Goal: Task Accomplishment & Management: Complete application form

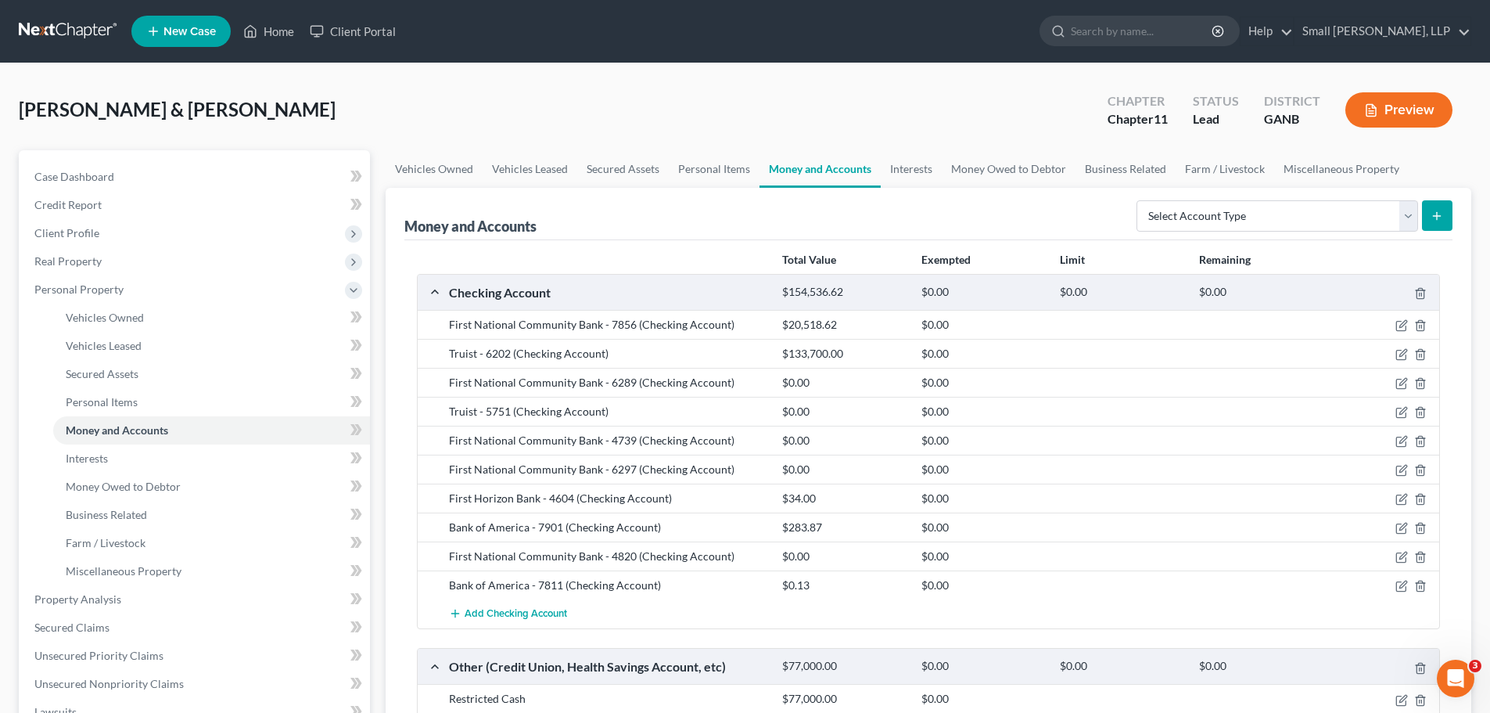
click at [66, 25] on link at bounding box center [69, 31] width 100 height 28
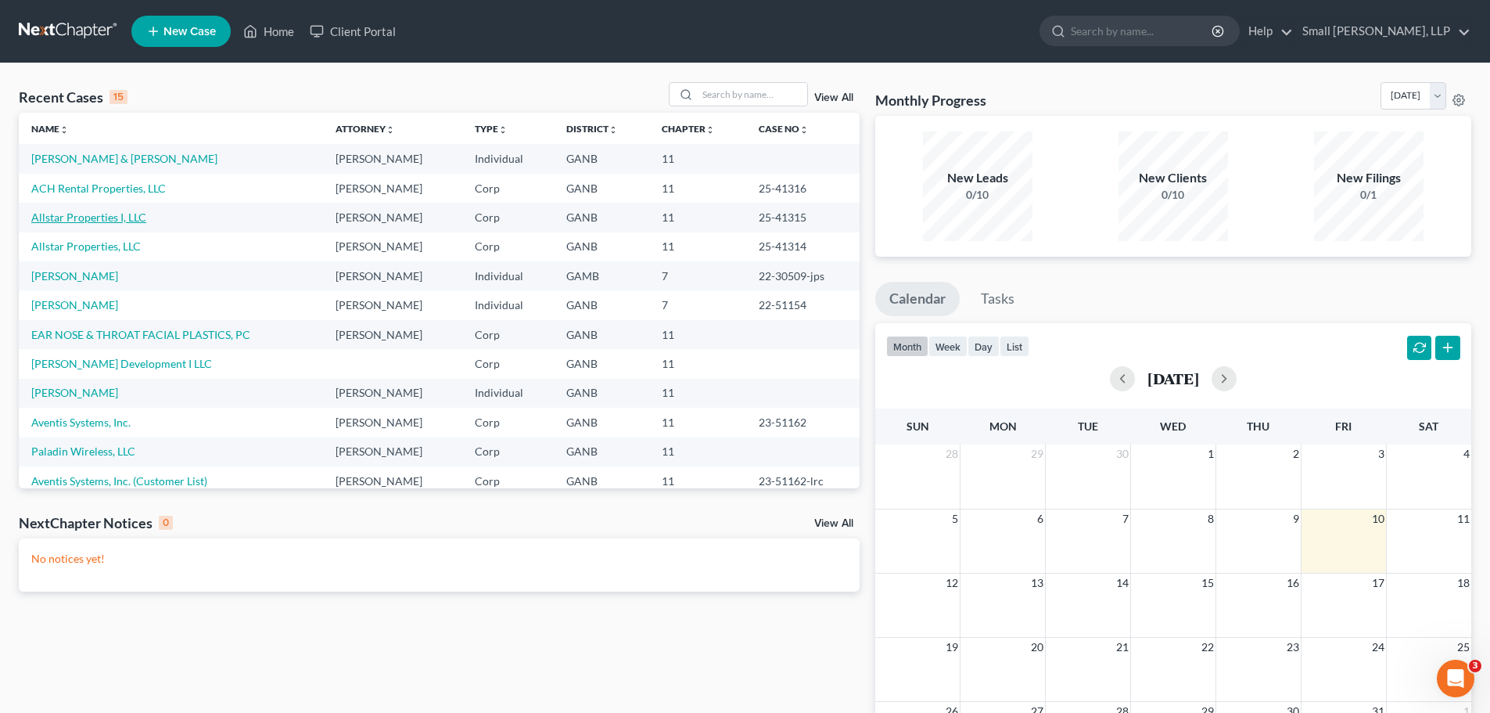
click at [105, 222] on link "Allstar Properties I, LLC" at bounding box center [88, 216] width 115 height 13
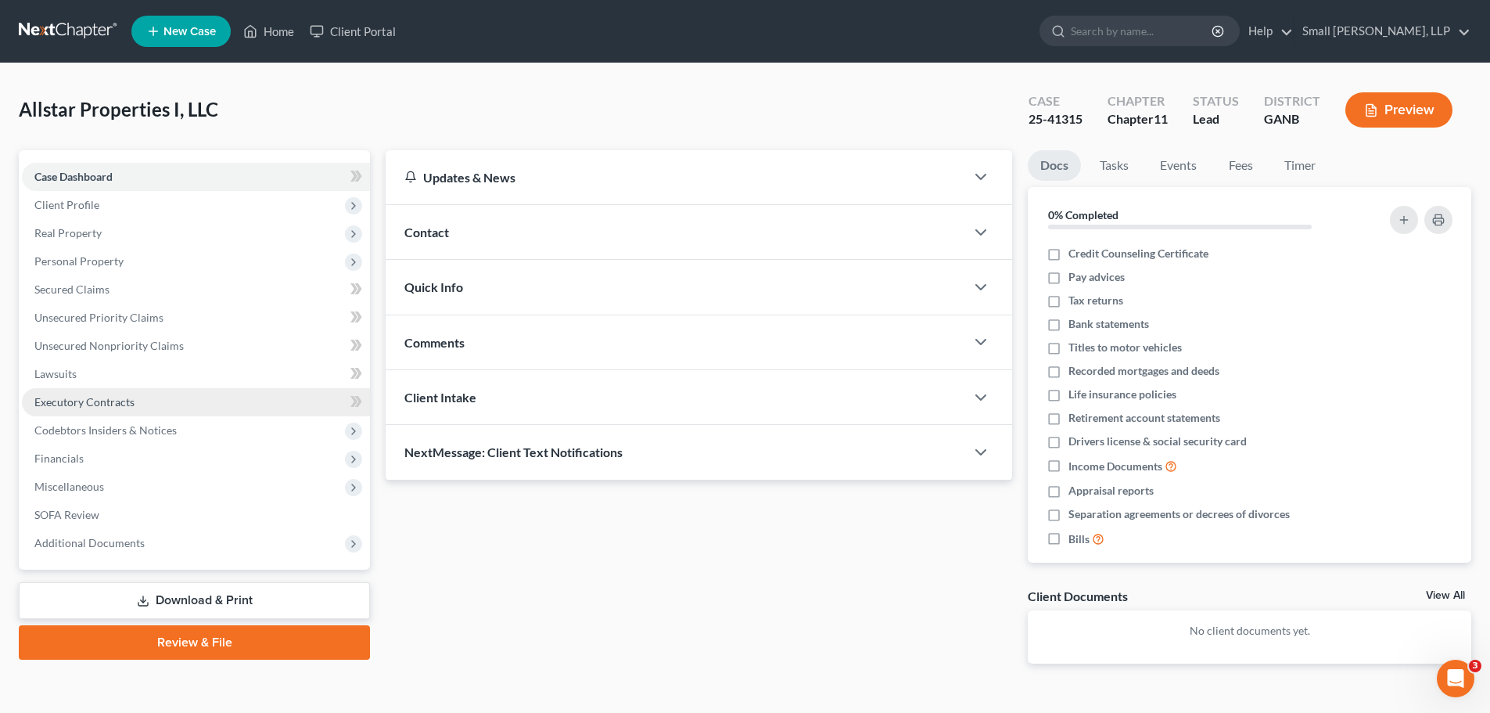
click at [113, 406] on span "Executory Contracts" at bounding box center [84, 401] width 100 height 13
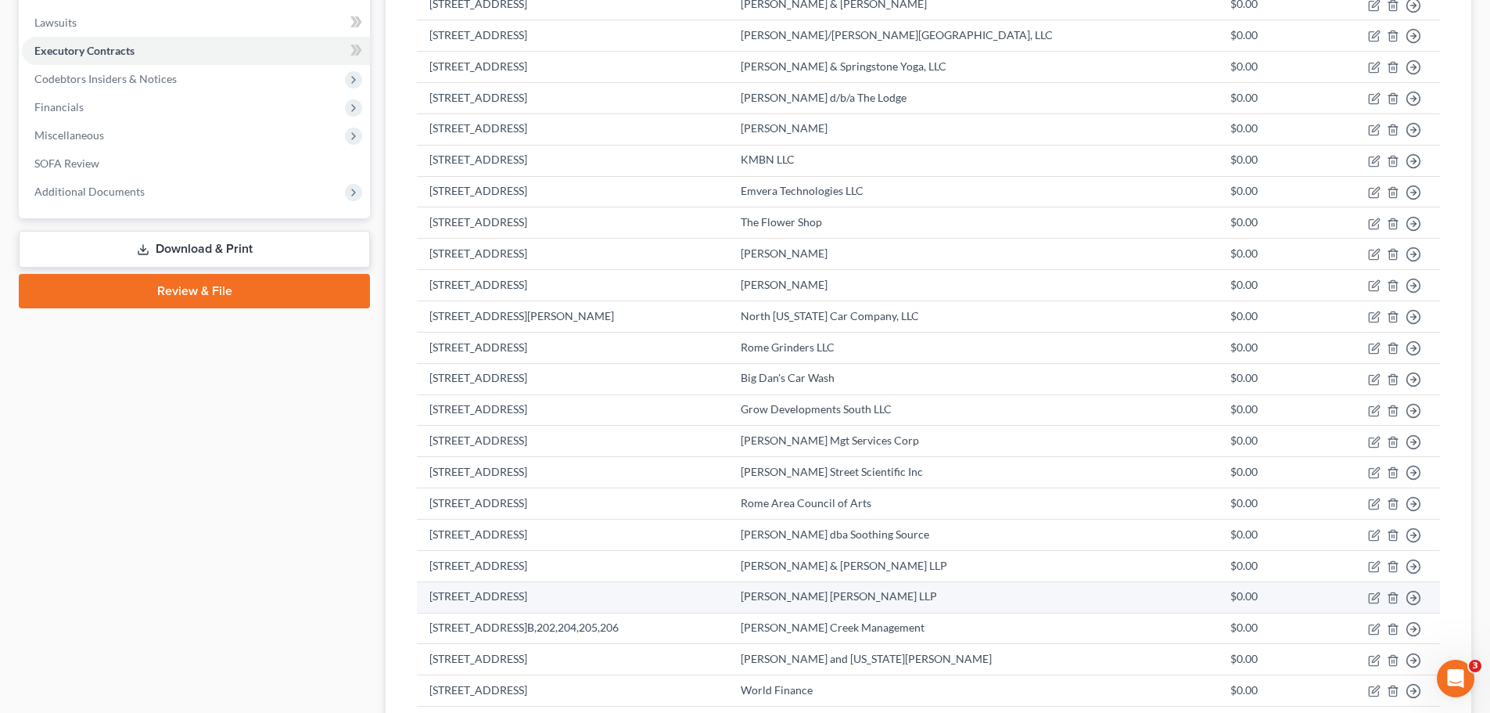
scroll to position [313, 0]
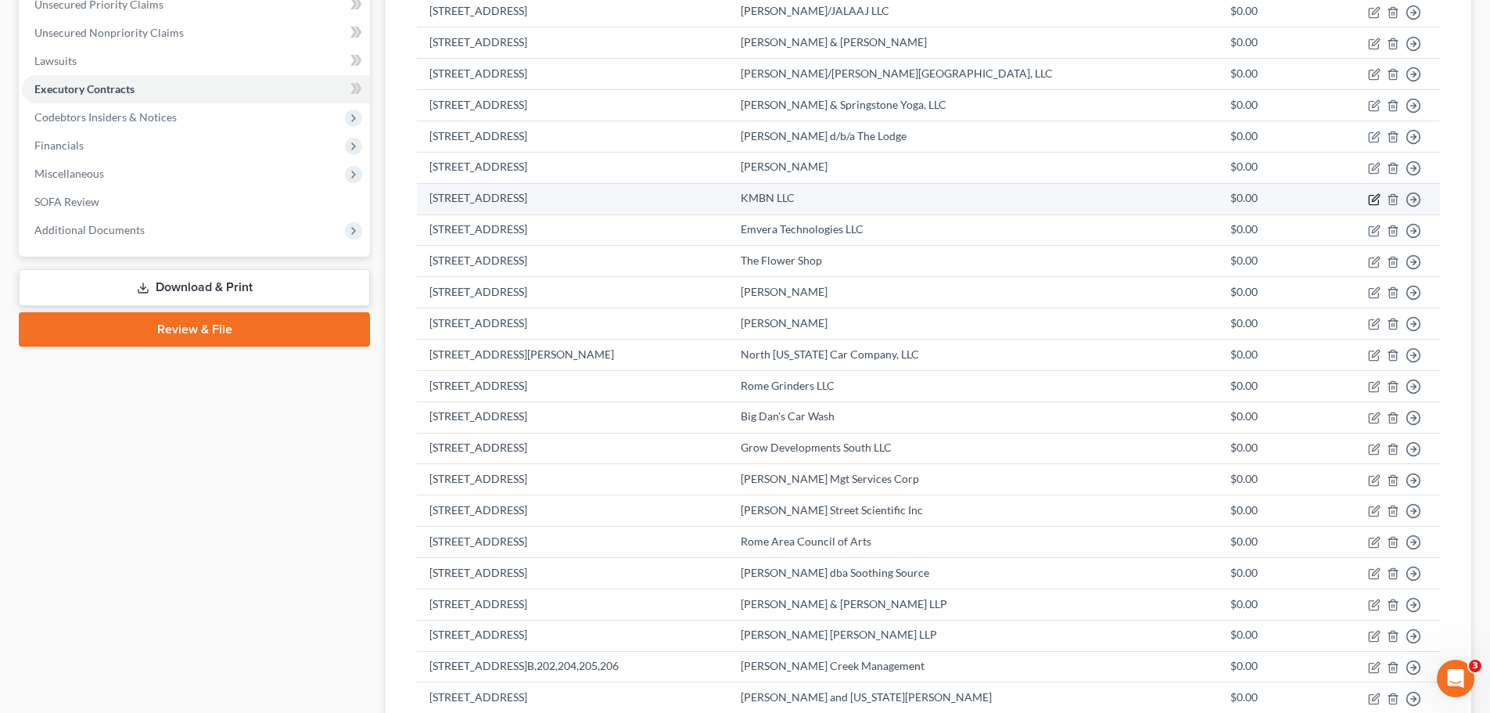
click at [1373, 199] on icon "button" at bounding box center [1375, 197] width 7 height 7
select select "2"
select select "10"
select select "0"
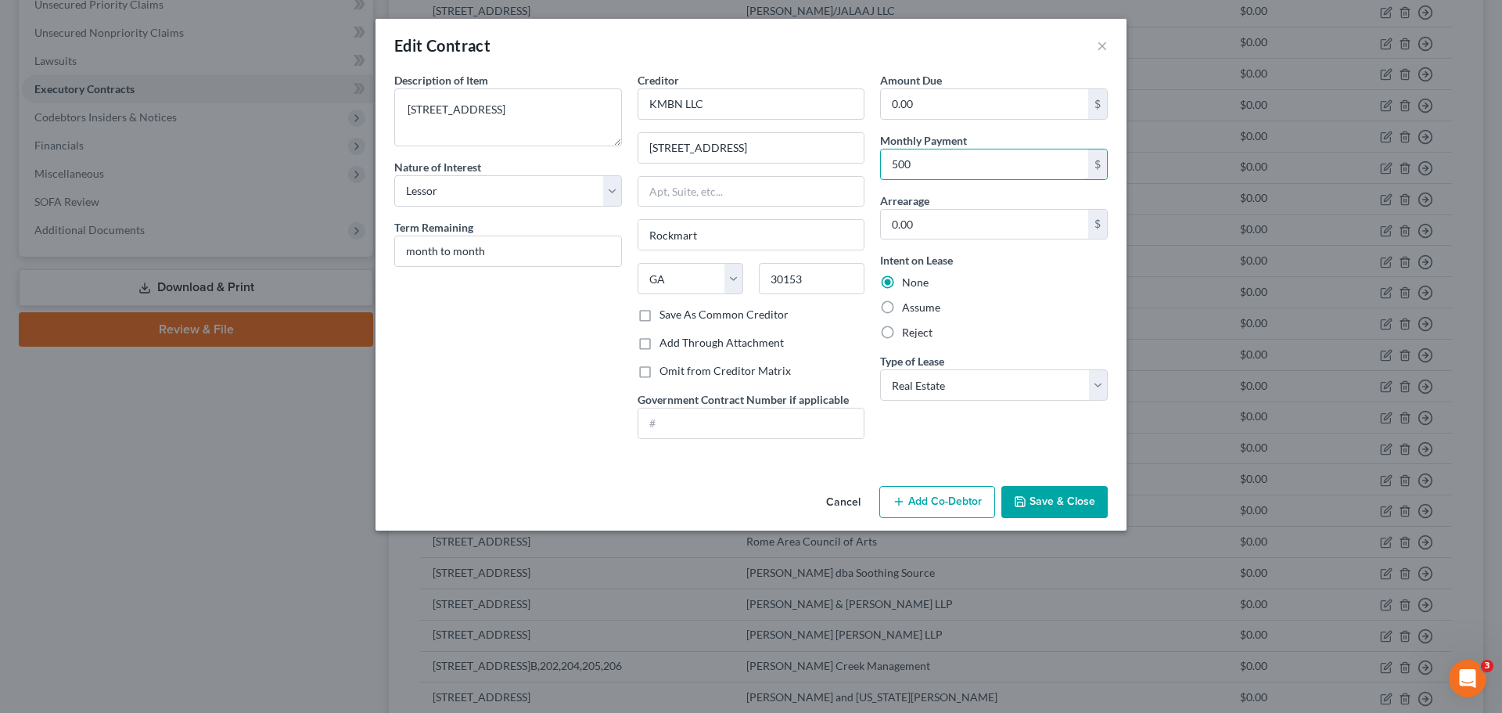
type input "500"
click at [968, 291] on div "Intent on Lease None Assume Reject" at bounding box center [994, 296] width 228 height 88
click at [1025, 494] on button "Save & Close" at bounding box center [1054, 502] width 106 height 33
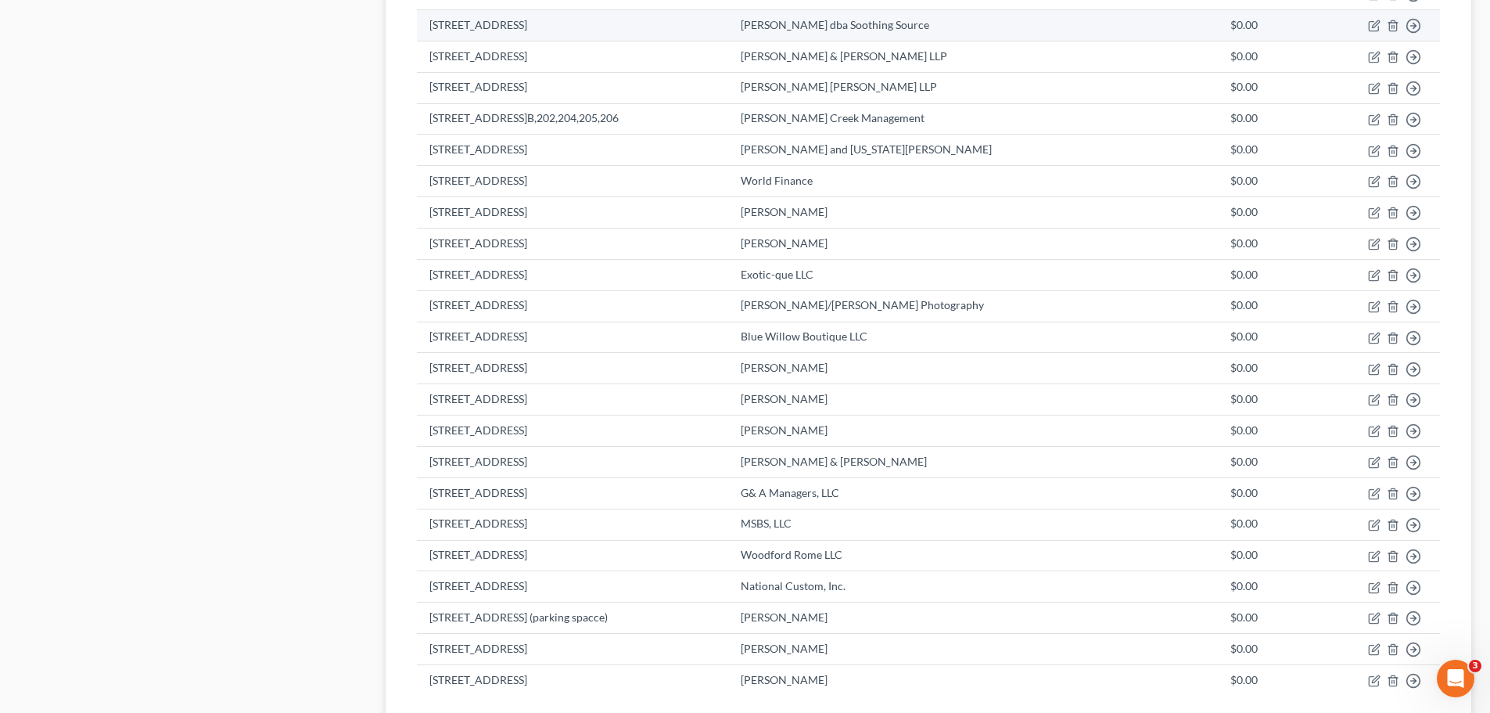
scroll to position [984, 0]
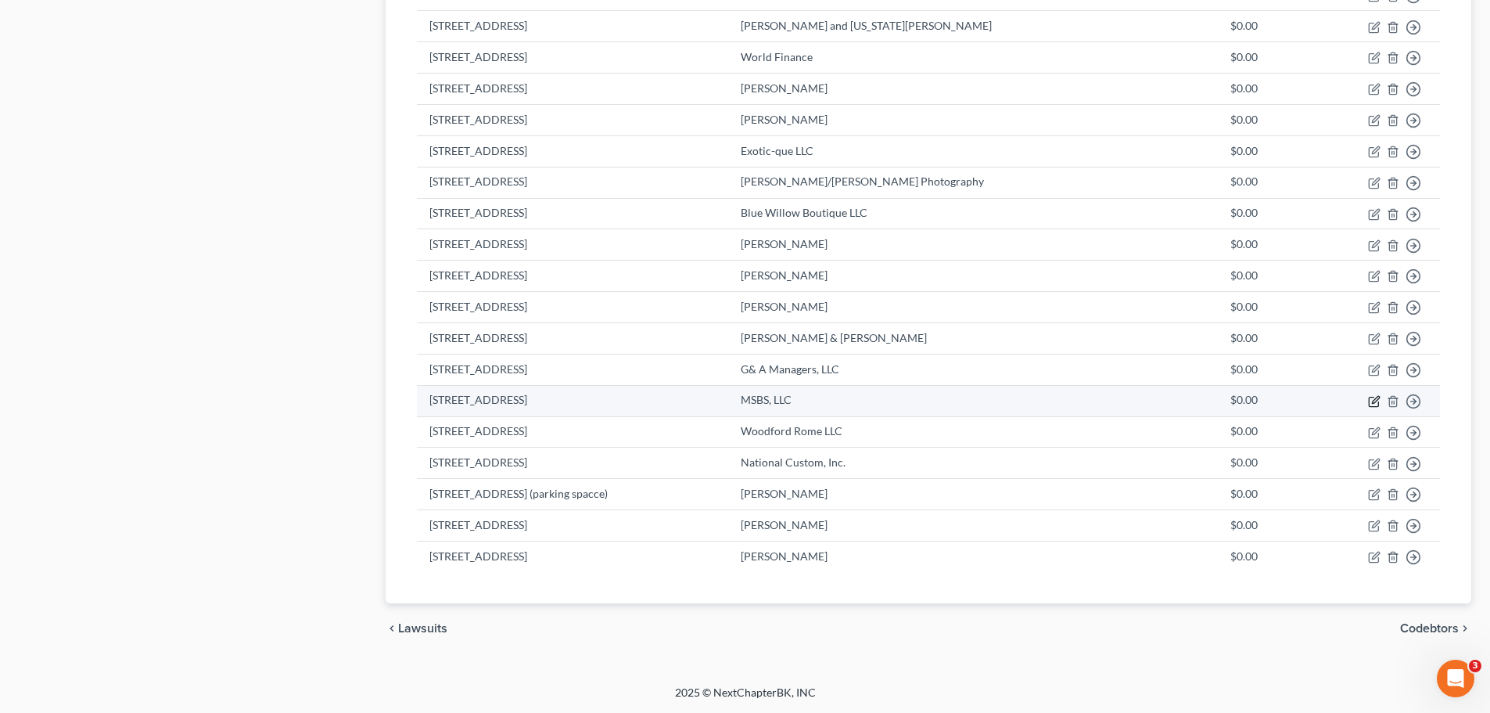
click at [1377, 402] on icon "button" at bounding box center [1374, 401] width 13 height 13
select select "2"
select select "10"
select select "0"
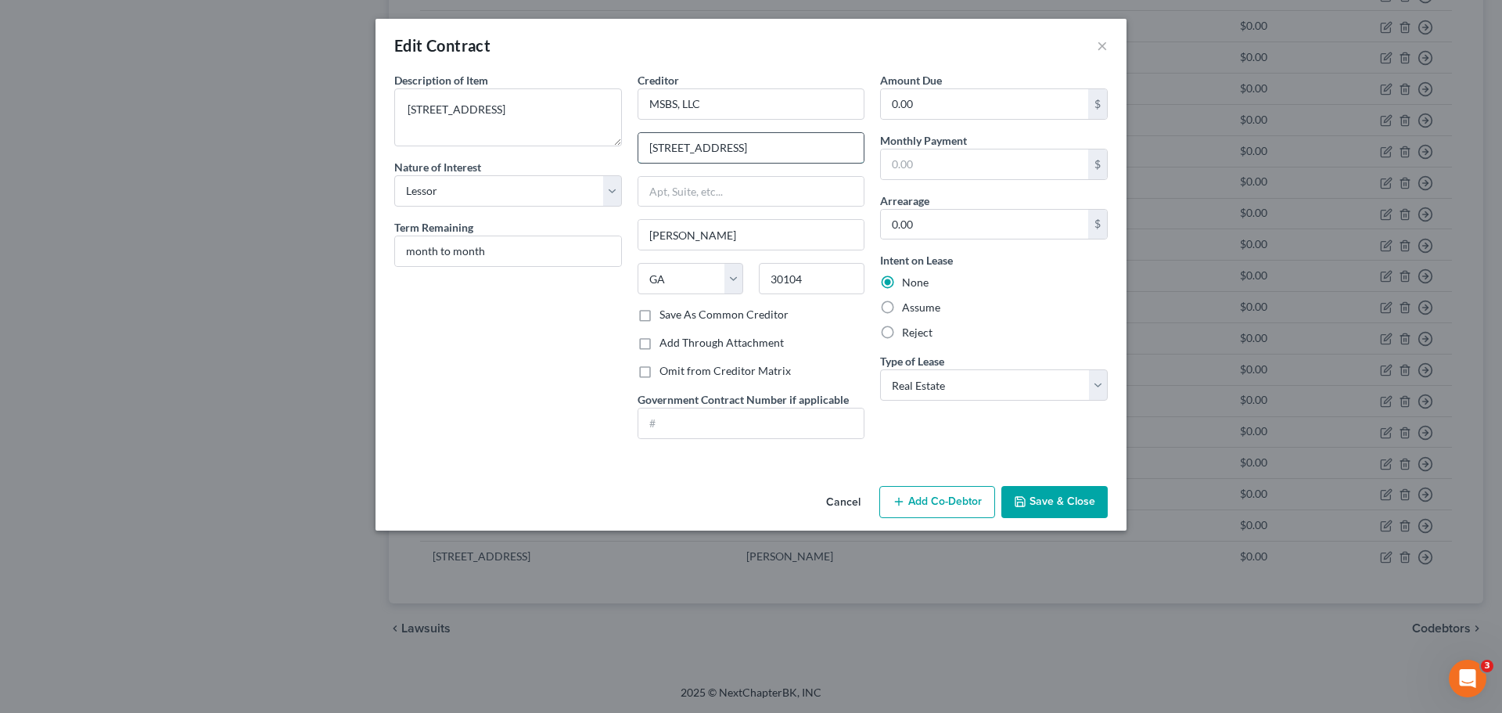
type input "2536 Rome Hwy"
click at [982, 220] on input "0.00" at bounding box center [984, 225] width 207 height 30
click at [971, 161] on input "text" at bounding box center [984, 164] width 207 height 30
type input "500"
click at [1051, 505] on button "Save & Close" at bounding box center [1054, 502] width 106 height 33
